Goal: Task Accomplishment & Management: Use online tool/utility

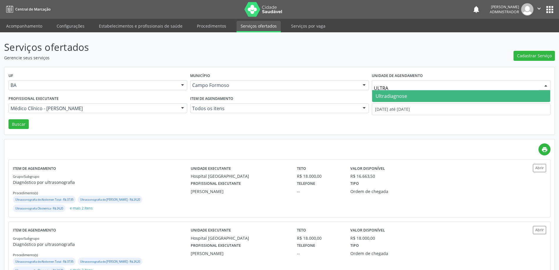
click at [394, 95] on span "Ultradiagnose" at bounding box center [391, 96] width 31 height 6
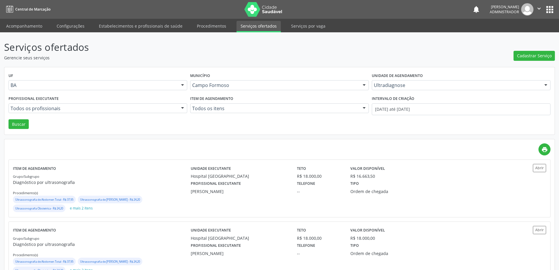
click at [182, 106] on div at bounding box center [182, 109] width 9 height 10
click at [383, 108] on input "01/09/2025 até 30/09/2025" at bounding box center [461, 109] width 179 height 12
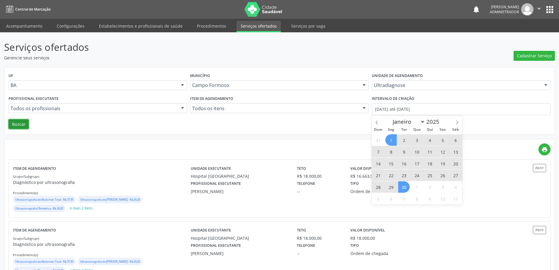
click at [16, 121] on button "Buscar" at bounding box center [19, 124] width 20 height 10
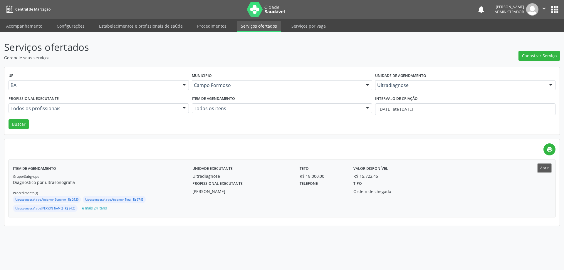
click at [545, 167] on button "Abrir" at bounding box center [543, 168] width 13 height 8
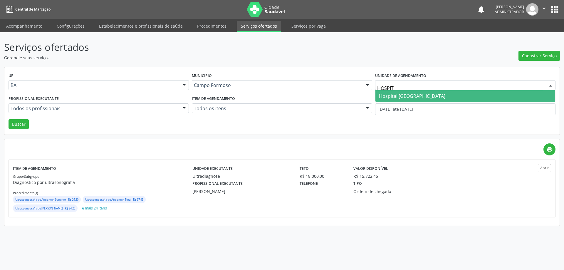
type input "HOSPITA"
click at [407, 92] on span "Hospital Sao Francisco" at bounding box center [465, 96] width 180 height 12
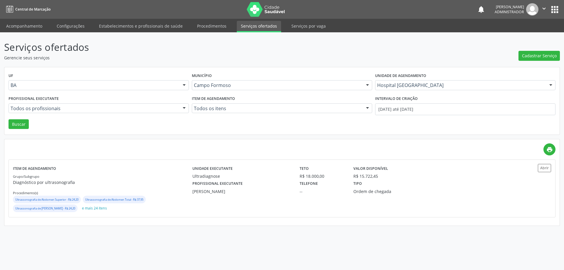
click at [183, 107] on div at bounding box center [184, 109] width 9 height 10
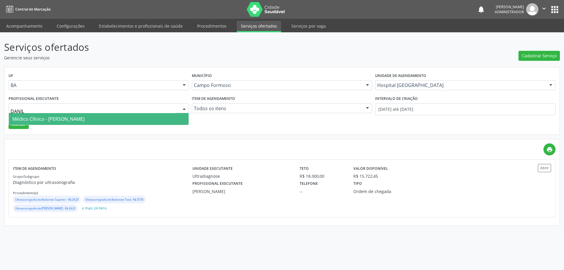
type input "DANILO"
click at [176, 117] on span "Médico Clínico - Danilo Souza Cardoso" at bounding box center [99, 119] width 180 height 12
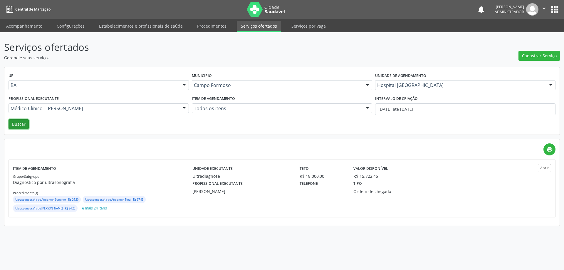
click at [23, 123] on button "Buscar" at bounding box center [19, 124] width 20 height 10
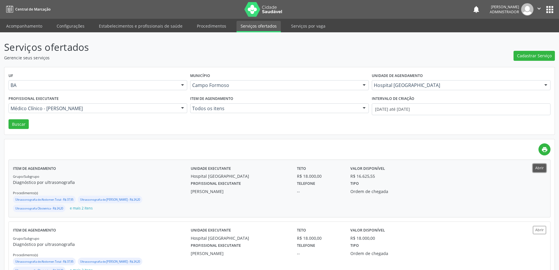
click at [535, 166] on button "Abrir" at bounding box center [539, 168] width 13 height 8
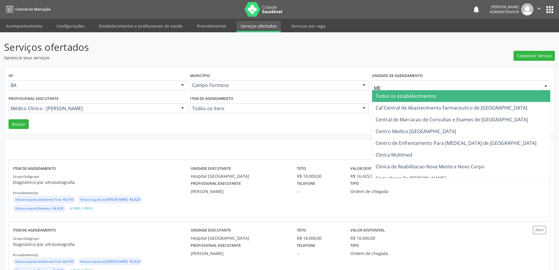
type input "MED"
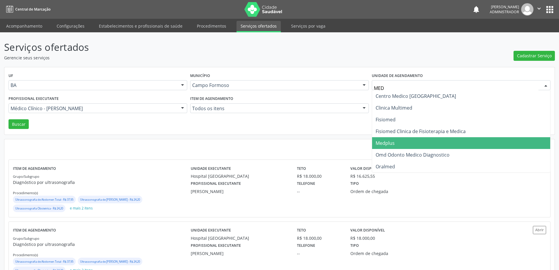
click at [398, 141] on span "Medplus" at bounding box center [461, 143] width 178 height 12
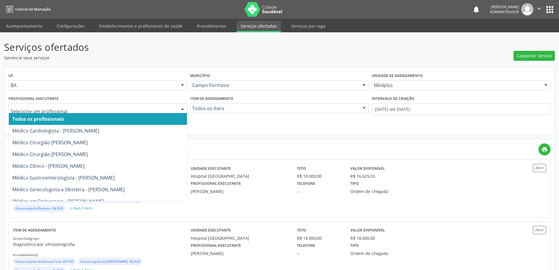
click at [183, 108] on div at bounding box center [182, 109] width 9 height 10
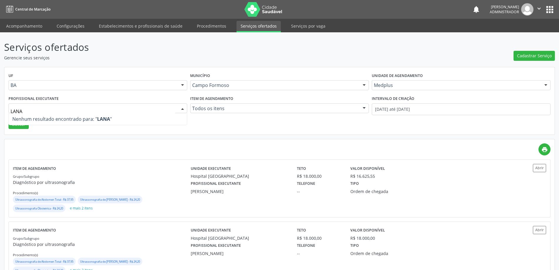
type input "LAN"
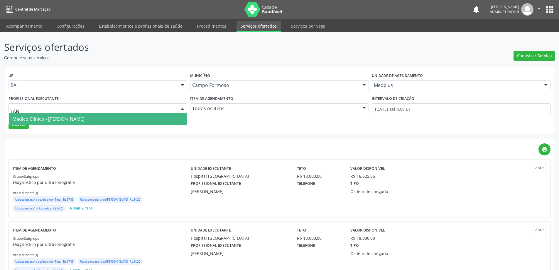
click at [81, 116] on span "Médico Clínico - Lanna Peralva Miranda Rocha" at bounding box center [48, 119] width 72 height 6
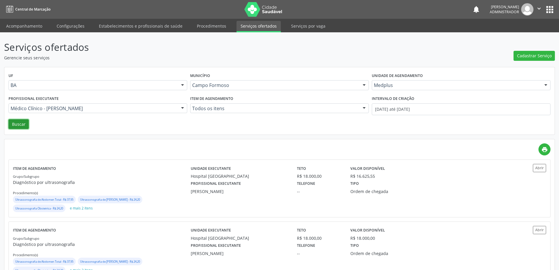
click at [23, 121] on button "Buscar" at bounding box center [19, 124] width 20 height 10
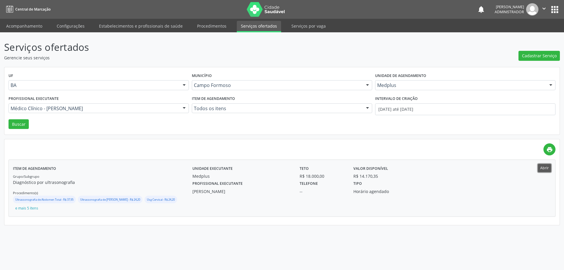
click at [541, 166] on button "Abrir" at bounding box center [543, 168] width 13 height 8
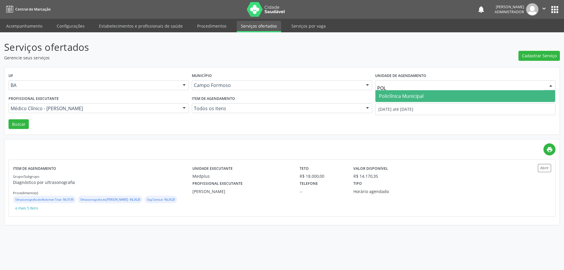
type input "POLI"
click at [391, 97] on span "Policlínica Municipal" at bounding box center [401, 96] width 45 height 6
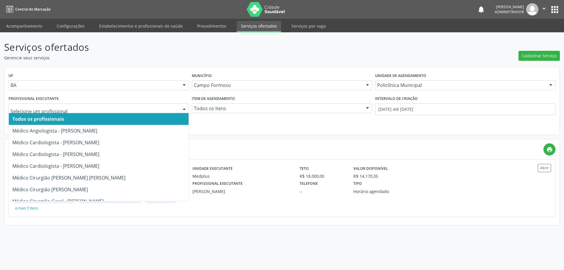
click at [182, 107] on div at bounding box center [184, 109] width 9 height 10
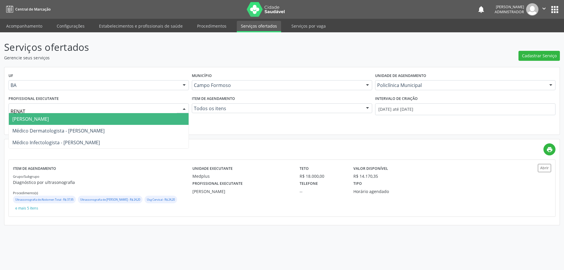
type input "RENATA"
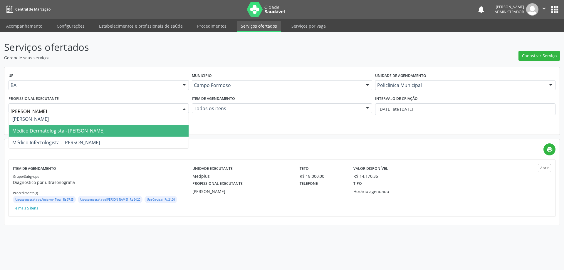
click at [140, 127] on span "Médico Dermatologista - Renata Ribeiro Nascimento" at bounding box center [99, 131] width 180 height 12
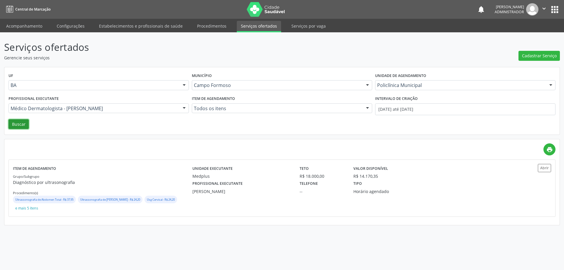
click at [18, 124] on button "Buscar" at bounding box center [19, 124] width 20 height 10
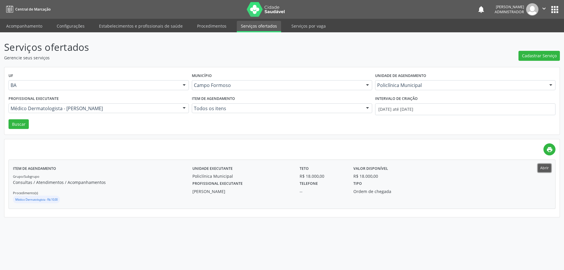
click at [542, 165] on button "Abrir" at bounding box center [543, 168] width 13 height 8
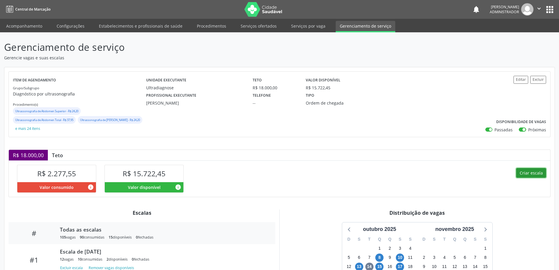
click at [528, 172] on button "Criar escala" at bounding box center [531, 173] width 30 height 10
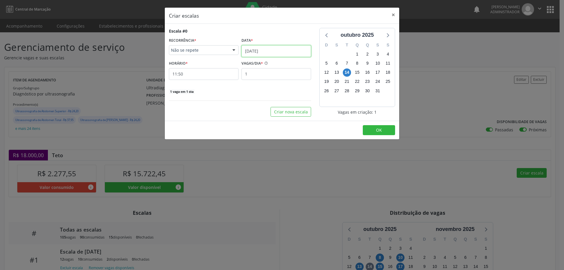
click at [267, 46] on input "[DATE]" at bounding box center [276, 51] width 70 height 12
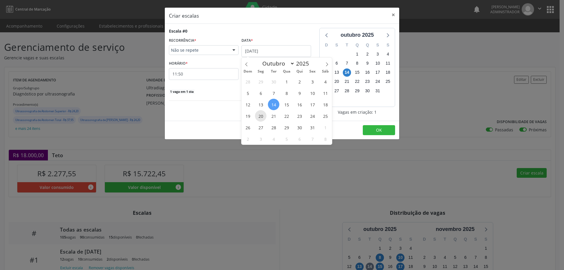
click at [261, 115] on span "20" at bounding box center [260, 115] width 11 height 11
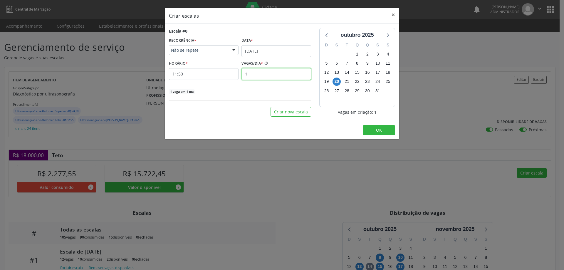
click at [263, 76] on input "1" at bounding box center [276, 74] width 70 height 12
type input "14"
click at [218, 75] on input "11:50" at bounding box center [204, 74] width 70 height 12
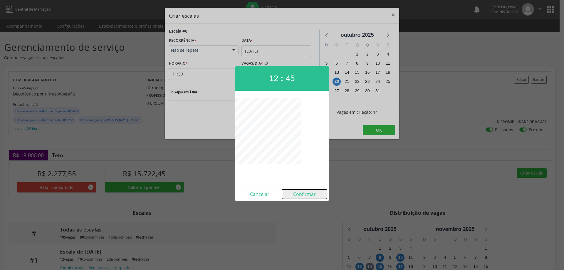
click at [299, 196] on button "Confirmar" at bounding box center [304, 193] width 45 height 9
type input "12:45"
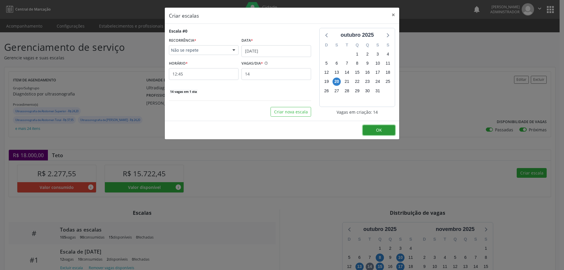
click at [384, 134] on button "OK" at bounding box center [379, 130] width 32 height 10
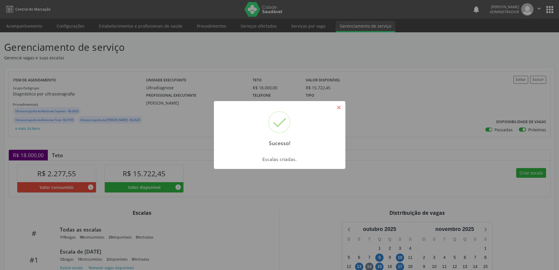
click at [340, 107] on button "×" at bounding box center [339, 107] width 10 height 10
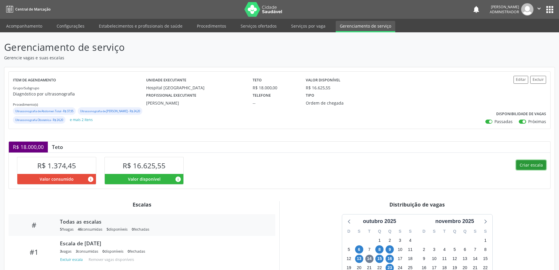
click at [525, 170] on button "Criar escala" at bounding box center [531, 165] width 30 height 10
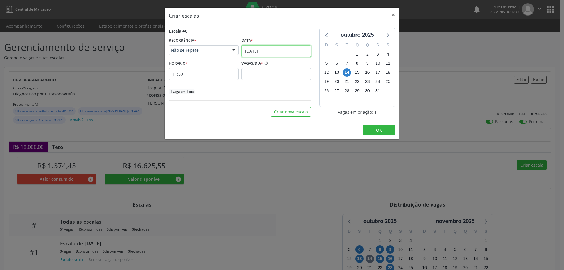
click at [263, 51] on input "[DATE]" at bounding box center [276, 51] width 70 height 12
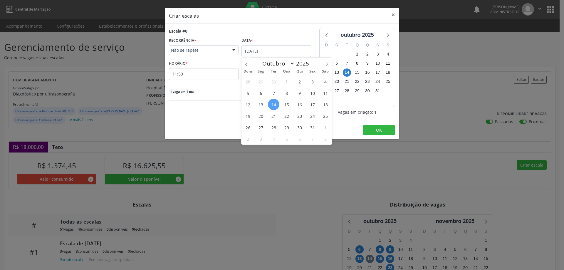
click at [262, 114] on span "20" at bounding box center [260, 115] width 11 height 11
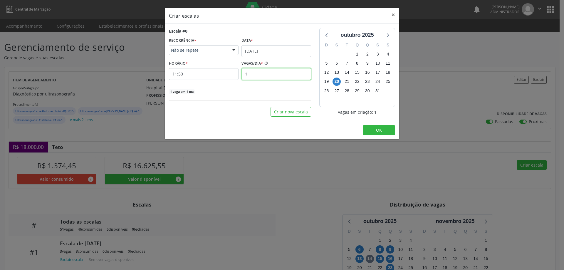
click at [252, 76] on input "1" at bounding box center [276, 74] width 70 height 12
type input "3"
click at [207, 74] on input "11:50" at bounding box center [204, 74] width 70 height 12
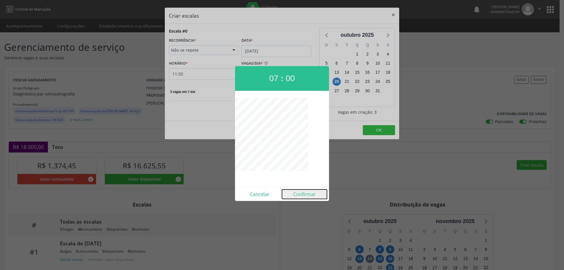
click at [303, 194] on button "Confirmar" at bounding box center [304, 193] width 45 height 9
type input "07:00"
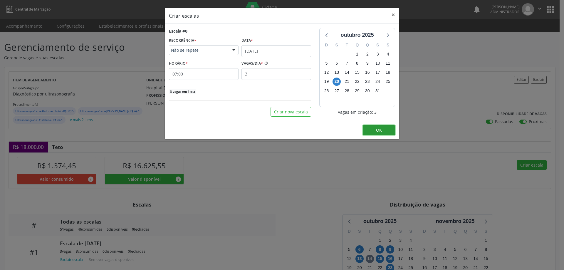
click at [368, 127] on button "OK" at bounding box center [379, 130] width 32 height 10
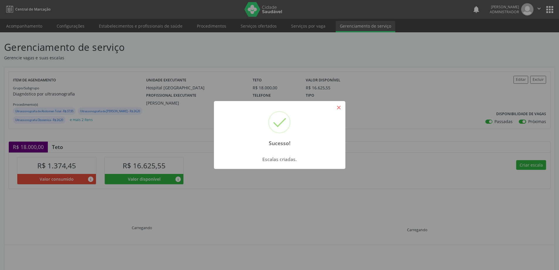
click at [343, 108] on button "×" at bounding box center [339, 107] width 10 height 10
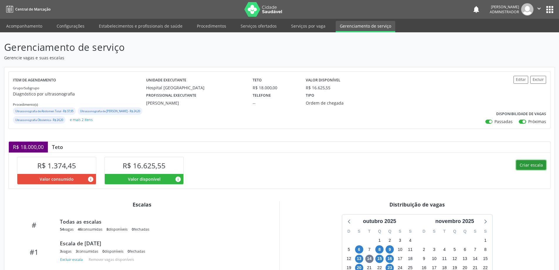
click at [535, 170] on button "Criar escala" at bounding box center [531, 165] width 30 height 10
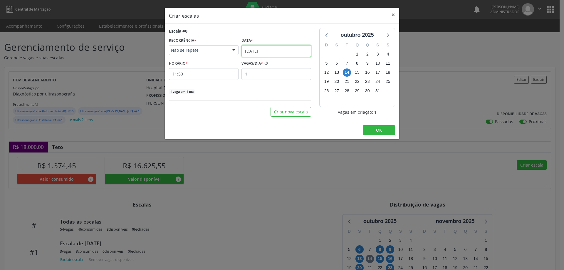
drag, startPoint x: 250, startPoint y: 48, endPoint x: 254, endPoint y: 56, distance: 10.0
click at [250, 50] on input "[DATE]" at bounding box center [276, 51] width 70 height 12
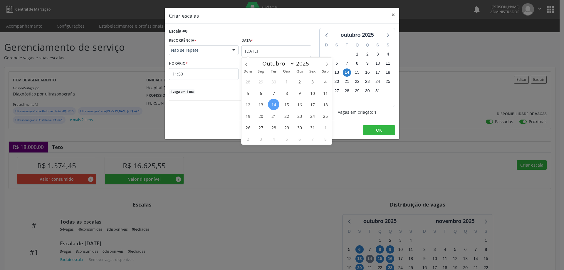
click at [263, 114] on span "20" at bounding box center [260, 115] width 11 height 11
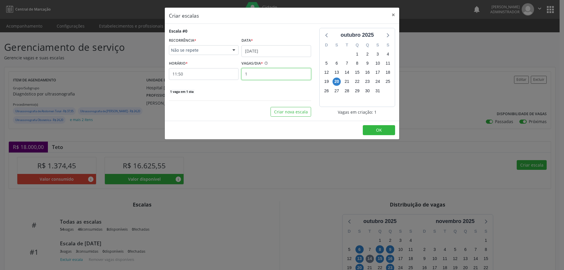
click at [253, 73] on input "1" at bounding box center [276, 74] width 70 height 12
type input "5"
click at [210, 73] on input "11:50" at bounding box center [204, 74] width 70 height 12
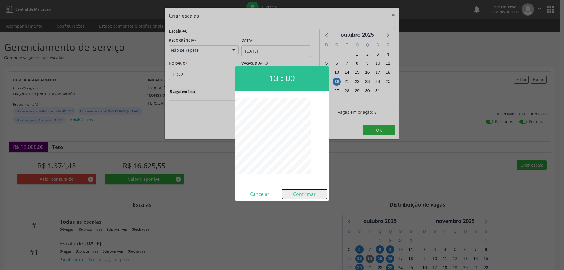
click at [309, 194] on button "Confirmar" at bounding box center [304, 193] width 45 height 9
type input "13:00"
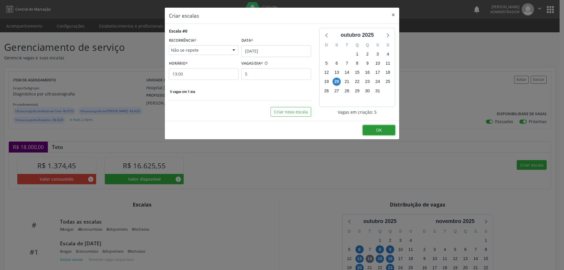
click at [381, 130] on span "OK" at bounding box center [379, 130] width 6 height 6
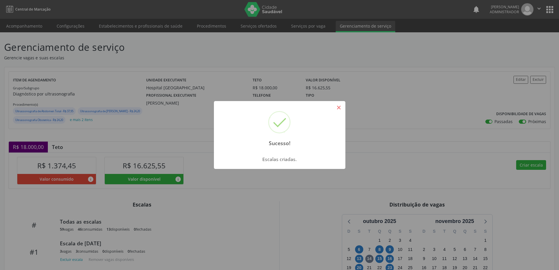
click at [341, 108] on button "×" at bounding box center [339, 107] width 10 height 10
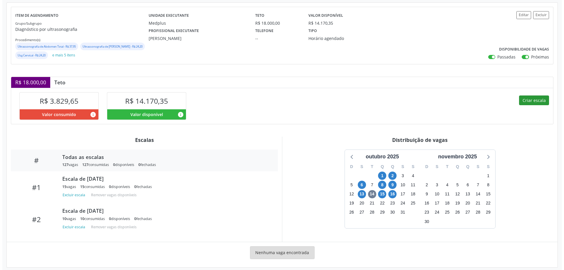
scroll to position [78, 0]
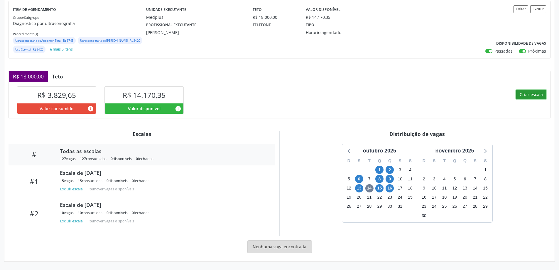
click at [532, 93] on button "Criar escala" at bounding box center [531, 95] width 30 height 10
select select "9"
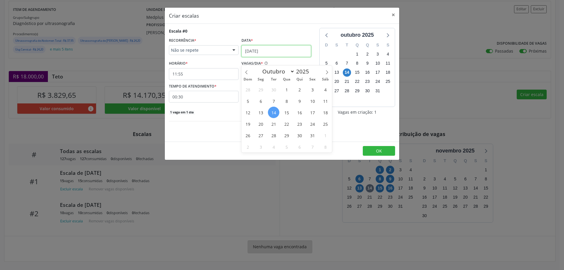
click at [255, 49] on input "[DATE]" at bounding box center [276, 51] width 70 height 12
click at [261, 118] on span "20" at bounding box center [260, 123] width 11 height 11
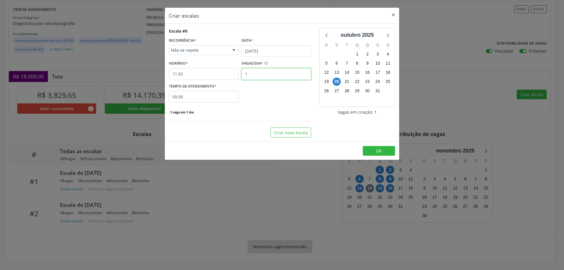
click at [250, 71] on input "1" at bounding box center [276, 74] width 70 height 12
type input "15"
click at [224, 72] on input "11:55" at bounding box center [204, 74] width 70 height 12
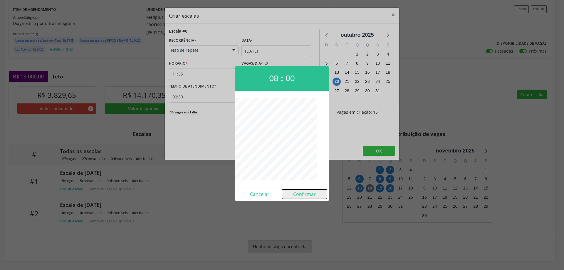
click at [299, 196] on button "Confirmar" at bounding box center [304, 193] width 45 height 9
type input "08:00"
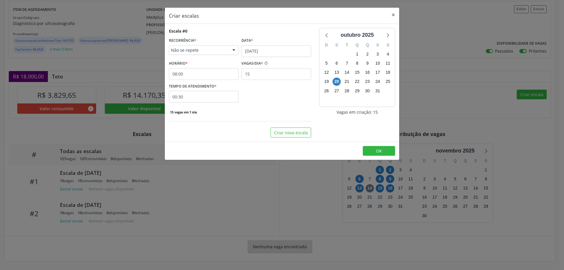
click at [207, 95] on input "00:30" at bounding box center [204, 97] width 70 height 12
click at [257, 117] on span at bounding box center [257, 120] width 4 height 6
type input "00:25"
type input "25"
click at [257, 117] on span at bounding box center [257, 120] width 4 height 6
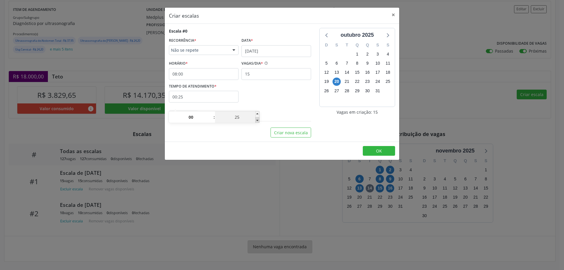
type input "00:20"
type input "20"
click at [257, 117] on span at bounding box center [257, 120] width 4 height 6
type input "00:15"
type input "15"
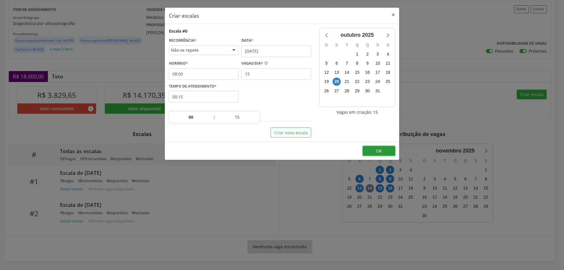
click at [379, 150] on span "OK" at bounding box center [379, 151] width 6 height 6
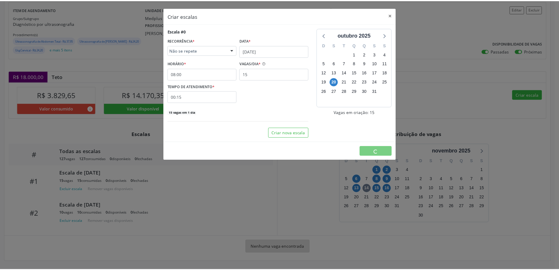
scroll to position [0, 0]
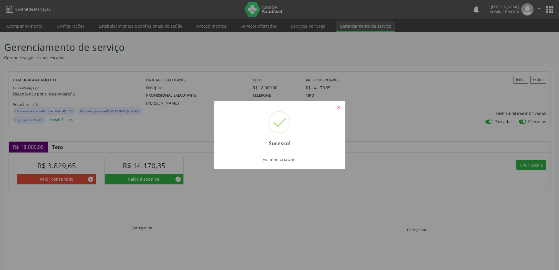
click at [341, 105] on button "×" at bounding box center [339, 107] width 10 height 10
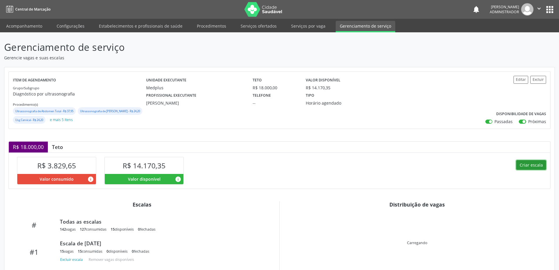
click at [530, 170] on button "Criar escala" at bounding box center [531, 165] width 30 height 10
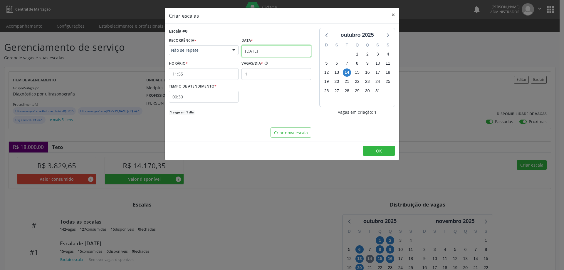
click at [262, 50] on input "[DATE]" at bounding box center [276, 51] width 70 height 12
click at [262, 117] on span "20" at bounding box center [260, 115] width 11 height 11
click at [251, 73] on input "1" at bounding box center [276, 74] width 70 height 12
type input "10"
click at [212, 72] on input "11:55" at bounding box center [204, 74] width 70 height 12
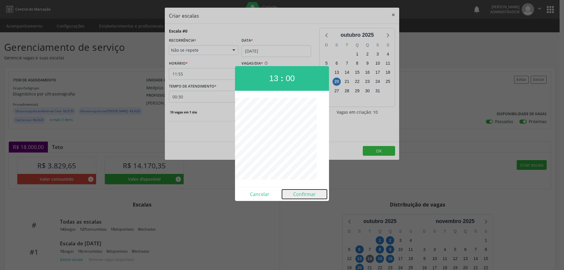
drag, startPoint x: 301, startPoint y: 195, endPoint x: 274, endPoint y: 160, distance: 43.5
click at [301, 195] on button "Confirmar" at bounding box center [304, 193] width 45 height 9
type input "13:00"
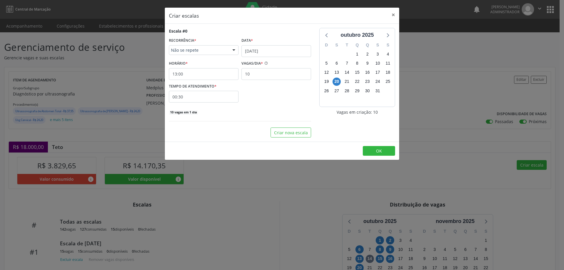
click at [214, 97] on input "00:30" at bounding box center [204, 97] width 70 height 12
click at [258, 114] on span at bounding box center [257, 112] width 4 height 6
type input "00:25"
type input "25"
click at [258, 114] on span at bounding box center [257, 112] width 4 height 6
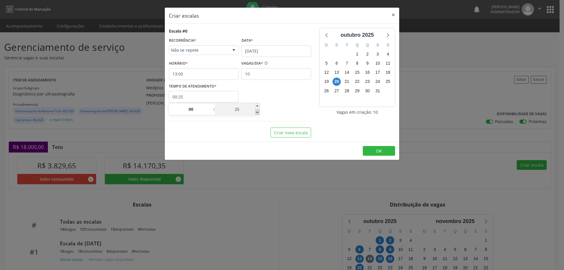
type input "00:20"
type input "20"
click at [258, 114] on span at bounding box center [257, 112] width 4 height 6
type input "00:15"
type input "15"
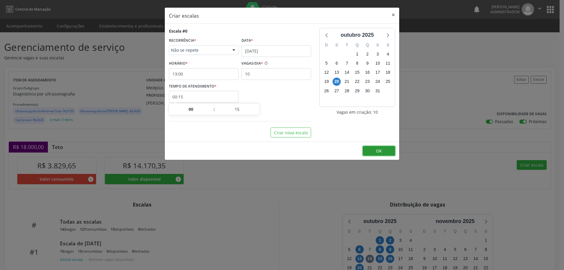
click at [382, 152] on button "OK" at bounding box center [379, 151] width 32 height 10
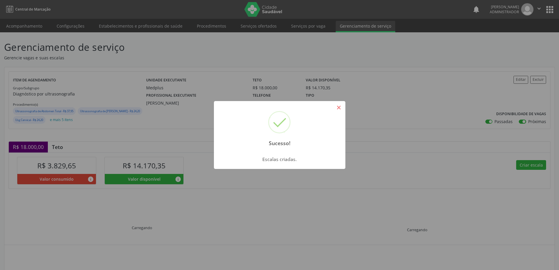
click at [337, 105] on button "×" at bounding box center [339, 107] width 10 height 10
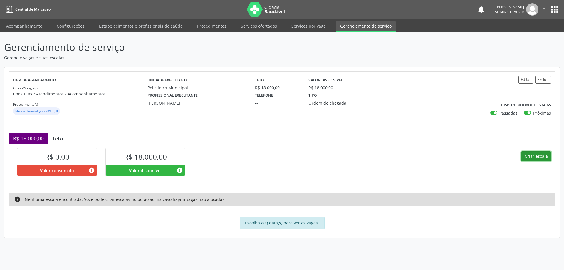
click at [534, 153] on button "Criar escala" at bounding box center [536, 156] width 30 height 10
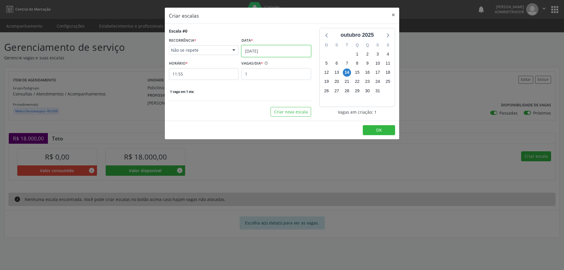
click at [278, 45] on input "[DATE]" at bounding box center [276, 51] width 70 height 12
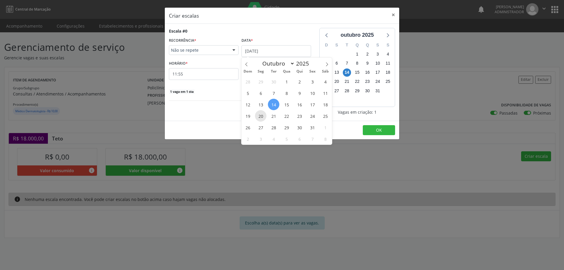
click at [261, 117] on span "20" at bounding box center [260, 115] width 11 height 11
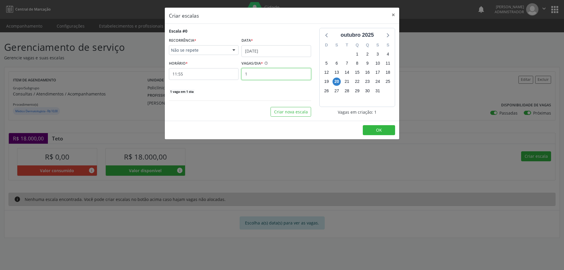
click at [247, 75] on input "1" at bounding box center [276, 74] width 70 height 12
type input "15"
click at [219, 73] on input "11:55" at bounding box center [204, 74] width 70 height 12
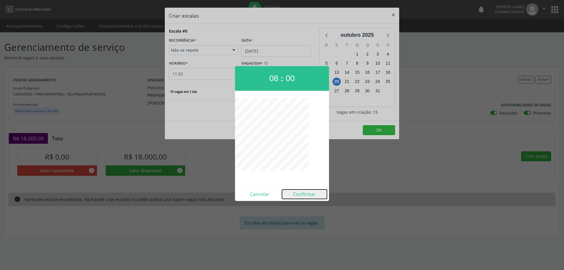
click at [307, 194] on button "Confirmar" at bounding box center [304, 193] width 45 height 9
type input "08:00"
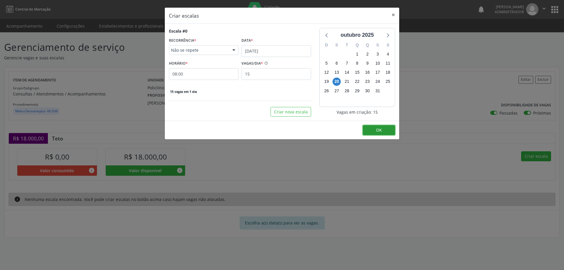
click at [381, 129] on span "OK" at bounding box center [379, 130] width 6 height 6
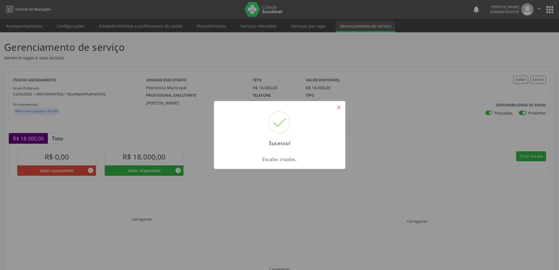
click at [341, 105] on button "×" at bounding box center [339, 107] width 10 height 10
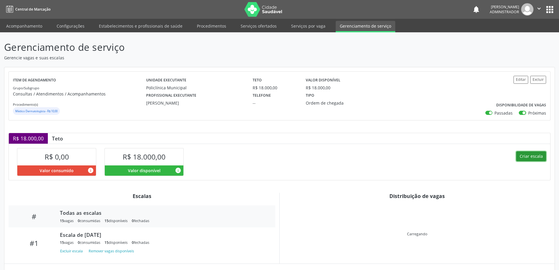
click at [530, 154] on button "Criar escala" at bounding box center [531, 156] width 30 height 10
select select "9"
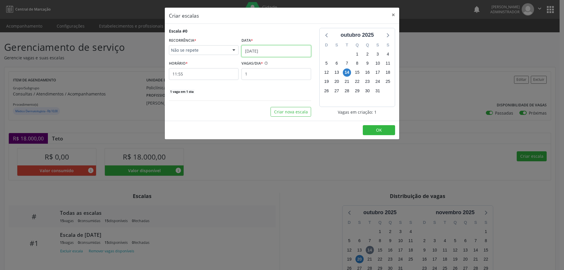
click at [247, 48] on input "[DATE]" at bounding box center [276, 51] width 70 height 12
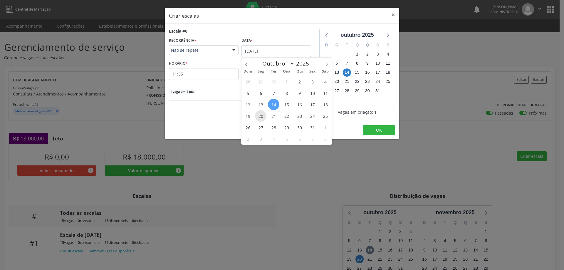
click at [262, 116] on span "20" at bounding box center [260, 115] width 11 height 11
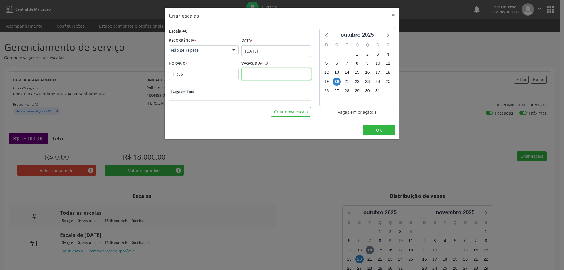
click at [249, 75] on input "1" at bounding box center [276, 74] width 70 height 12
type input "10"
click at [231, 74] on input "11:55" at bounding box center [204, 74] width 70 height 12
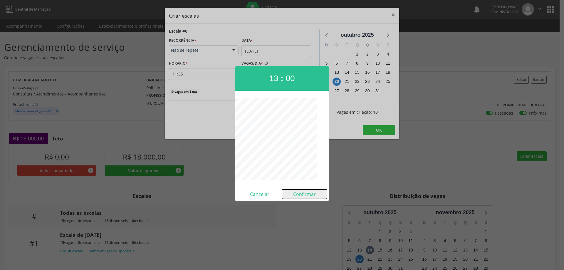
click at [308, 195] on button "Confirmar" at bounding box center [304, 193] width 45 height 9
type input "13:00"
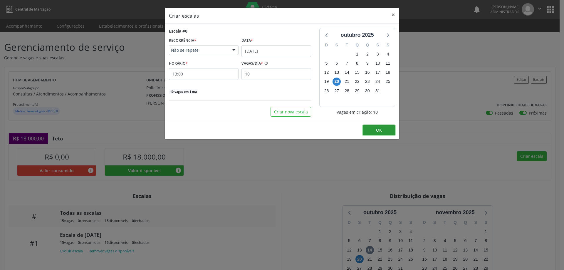
click at [384, 127] on button "OK" at bounding box center [379, 130] width 32 height 10
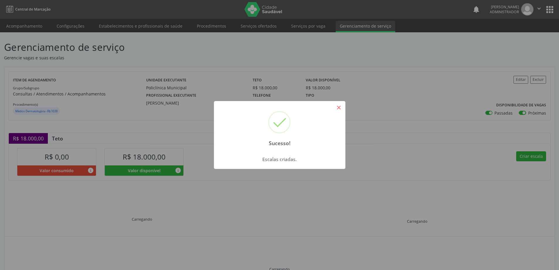
click at [337, 108] on button "×" at bounding box center [339, 107] width 10 height 10
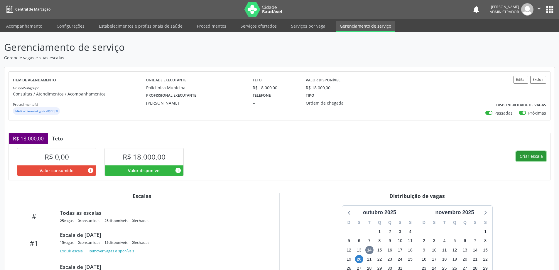
click at [532, 158] on button "Criar escala" at bounding box center [531, 156] width 30 height 10
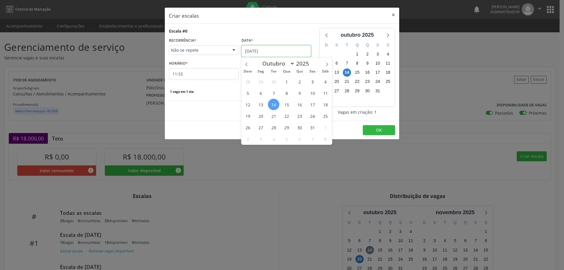
click at [256, 51] on input "[DATE]" at bounding box center [276, 51] width 70 height 12
click at [274, 116] on span "21" at bounding box center [273, 115] width 11 height 11
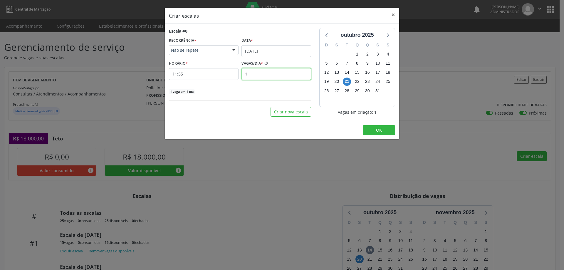
click at [254, 75] on input "1" at bounding box center [276, 74] width 70 height 12
type input "15"
click at [211, 73] on input "11:55" at bounding box center [204, 74] width 70 height 12
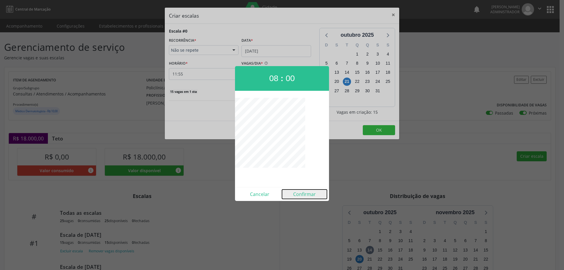
click at [302, 196] on button "Confirmar" at bounding box center [304, 193] width 45 height 9
type input "08:00"
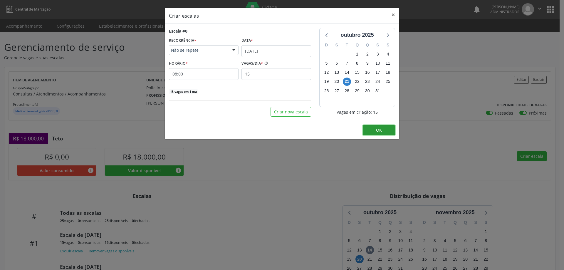
click at [377, 129] on span "OK" at bounding box center [379, 130] width 6 height 6
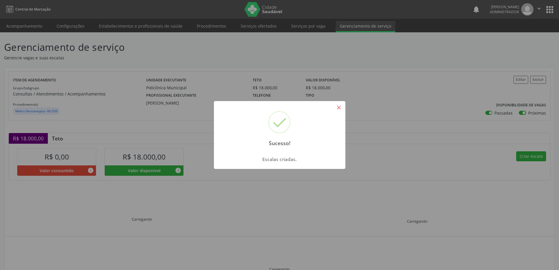
click at [339, 109] on button "×" at bounding box center [339, 107] width 10 height 10
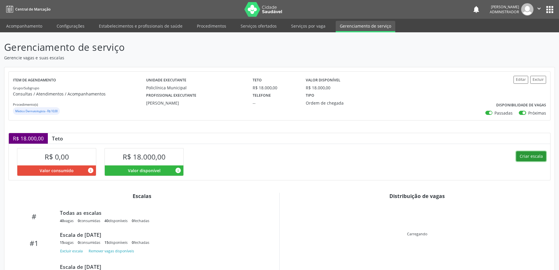
click at [531, 151] on button "Criar escala" at bounding box center [531, 156] width 30 height 10
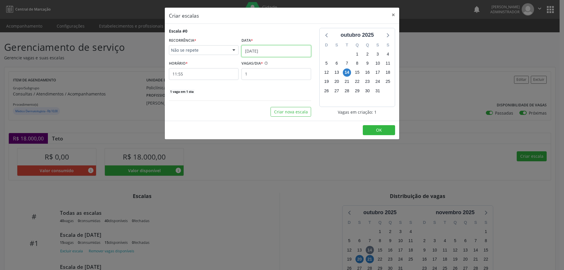
click at [272, 50] on input "[DATE]" at bounding box center [276, 51] width 70 height 12
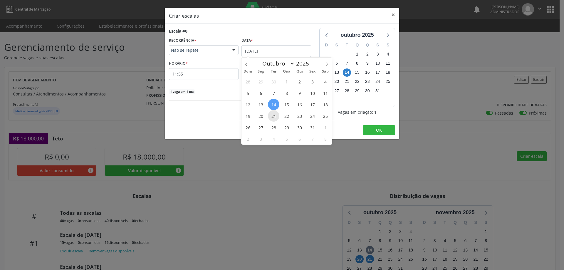
click at [275, 115] on span "21" at bounding box center [273, 115] width 11 height 11
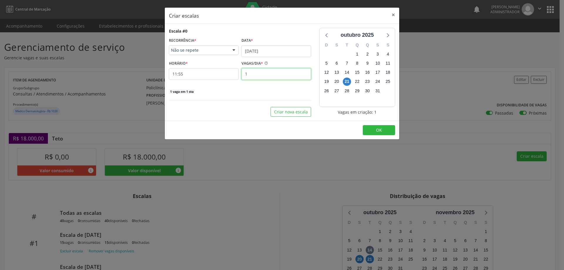
click at [257, 76] on input "1" at bounding box center [276, 74] width 70 height 12
type input "10"
click at [228, 73] on input "11:55" at bounding box center [204, 74] width 70 height 12
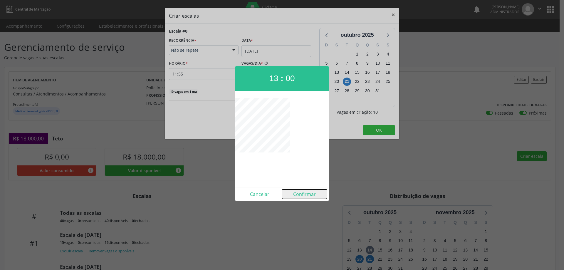
click at [298, 195] on button "Confirmar" at bounding box center [304, 193] width 45 height 9
type input "13:00"
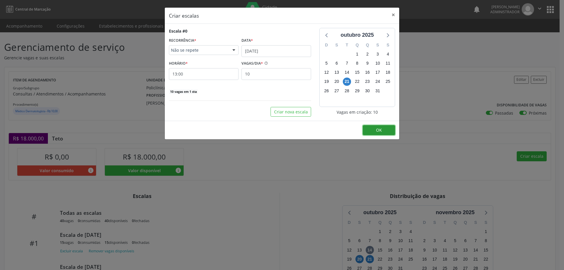
click at [386, 129] on button "OK" at bounding box center [379, 130] width 32 height 10
